Goal: Find specific page/section: Find specific page/section

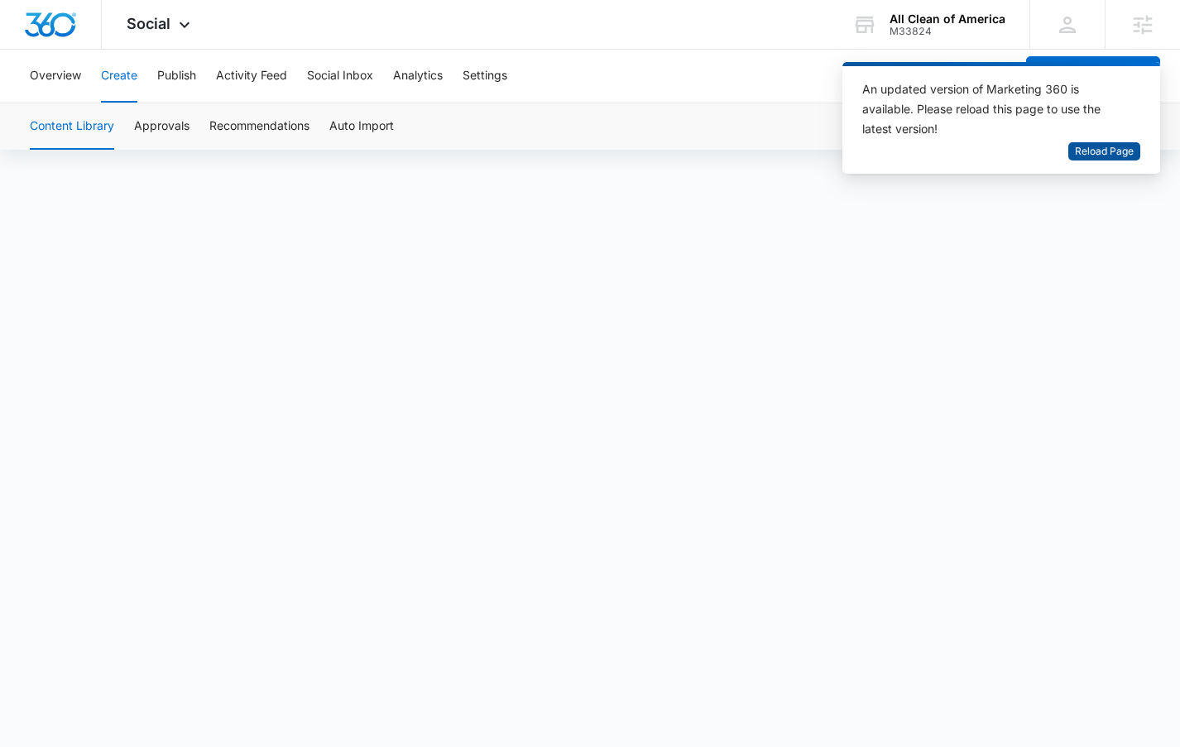
click at [1118, 149] on span "Reload Page" at bounding box center [1104, 152] width 59 height 16
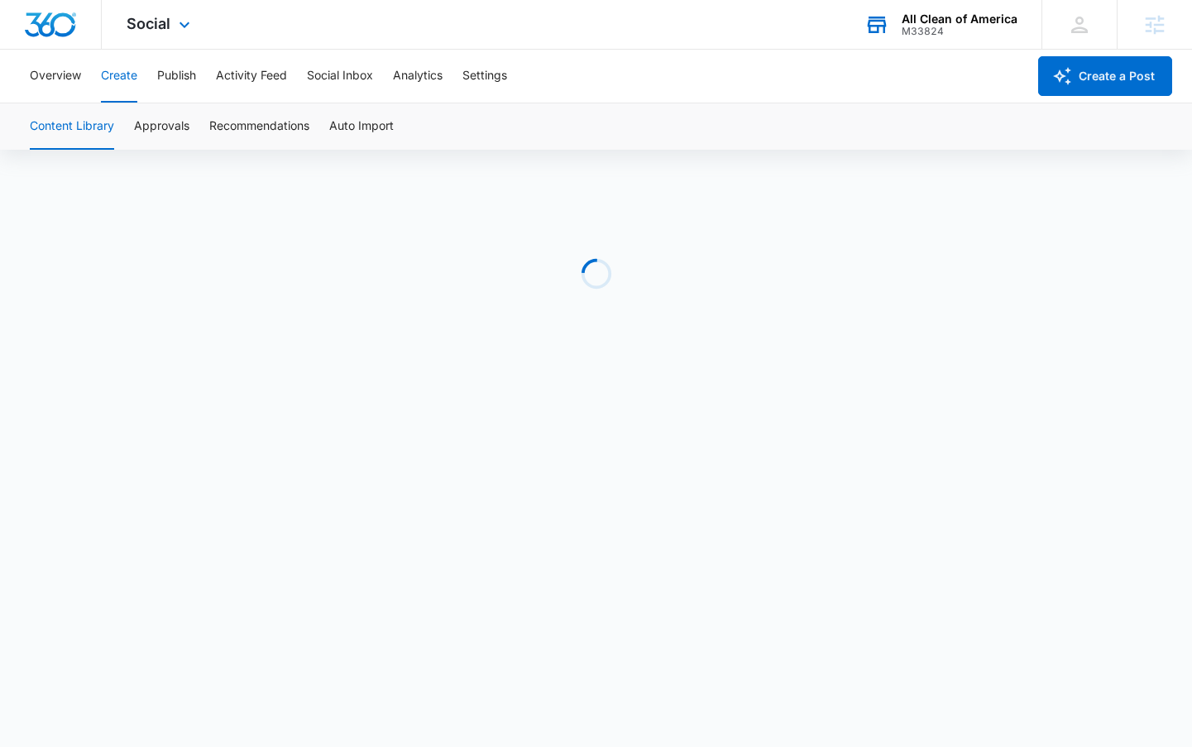
click at [924, 22] on div "All Clean of America" at bounding box center [960, 18] width 116 height 13
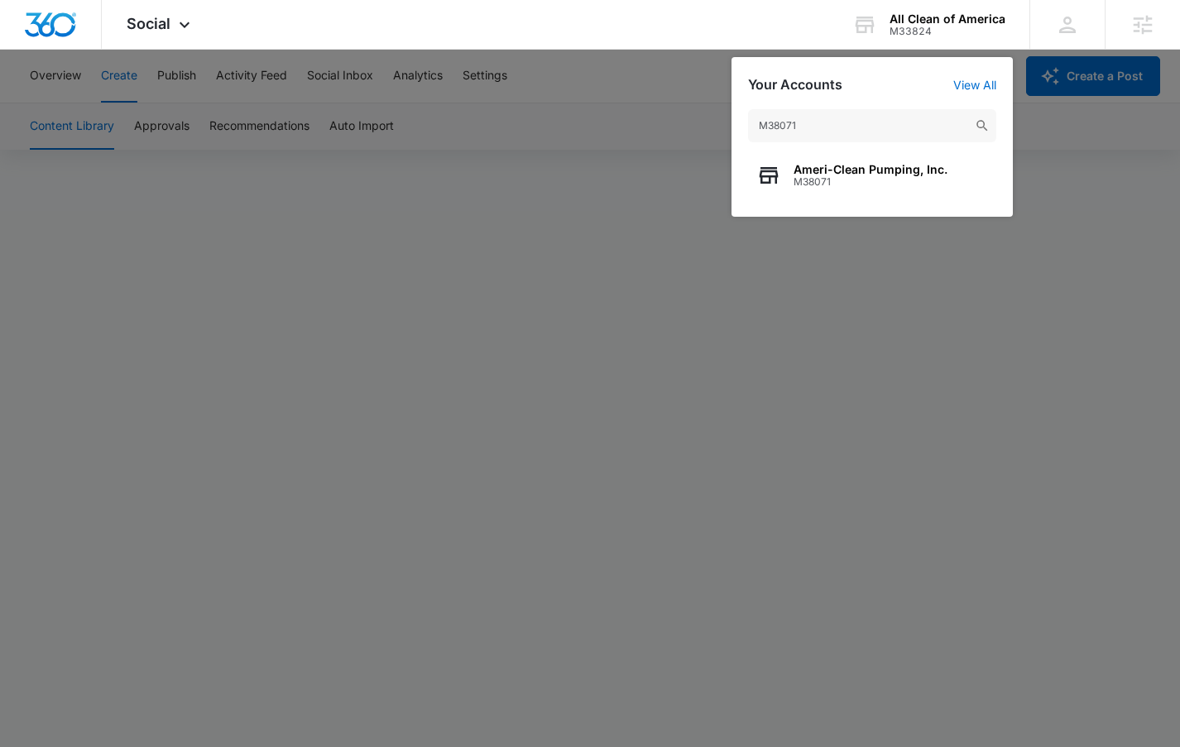
type input "M38071"
click at [857, 170] on span "Ameri-Clean Pumping, Inc." at bounding box center [870, 169] width 154 height 13
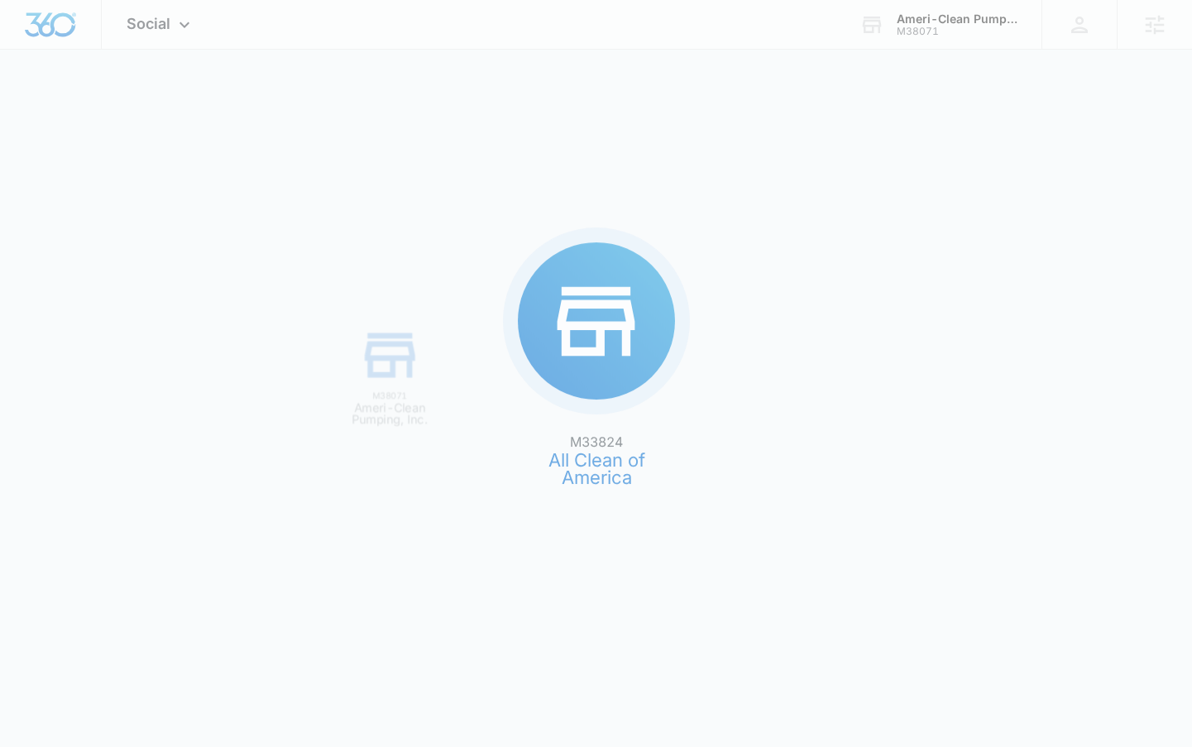
click at [857, 170] on div "M33824 All Clean of America M38071 Ameri-Clean Pumping, Inc." at bounding box center [596, 373] width 1192 height 747
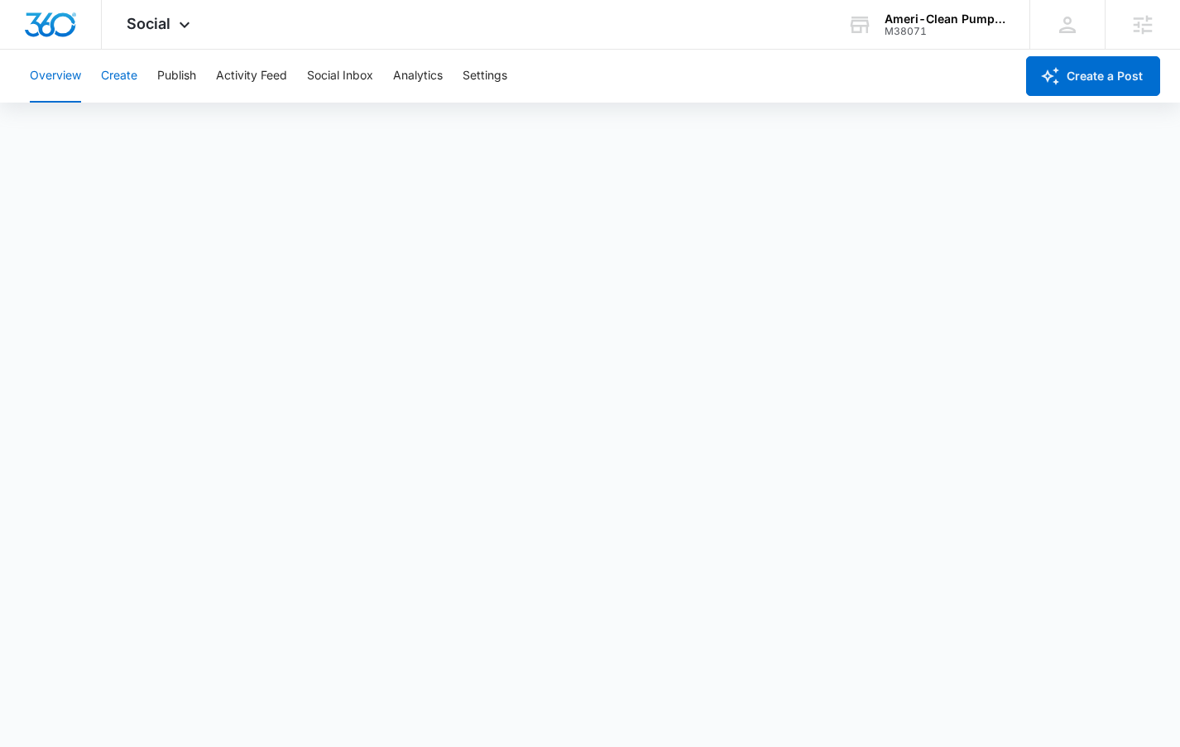
click at [116, 76] on button "Create" at bounding box center [119, 76] width 36 height 53
